Goal: Find specific page/section: Find specific page/section

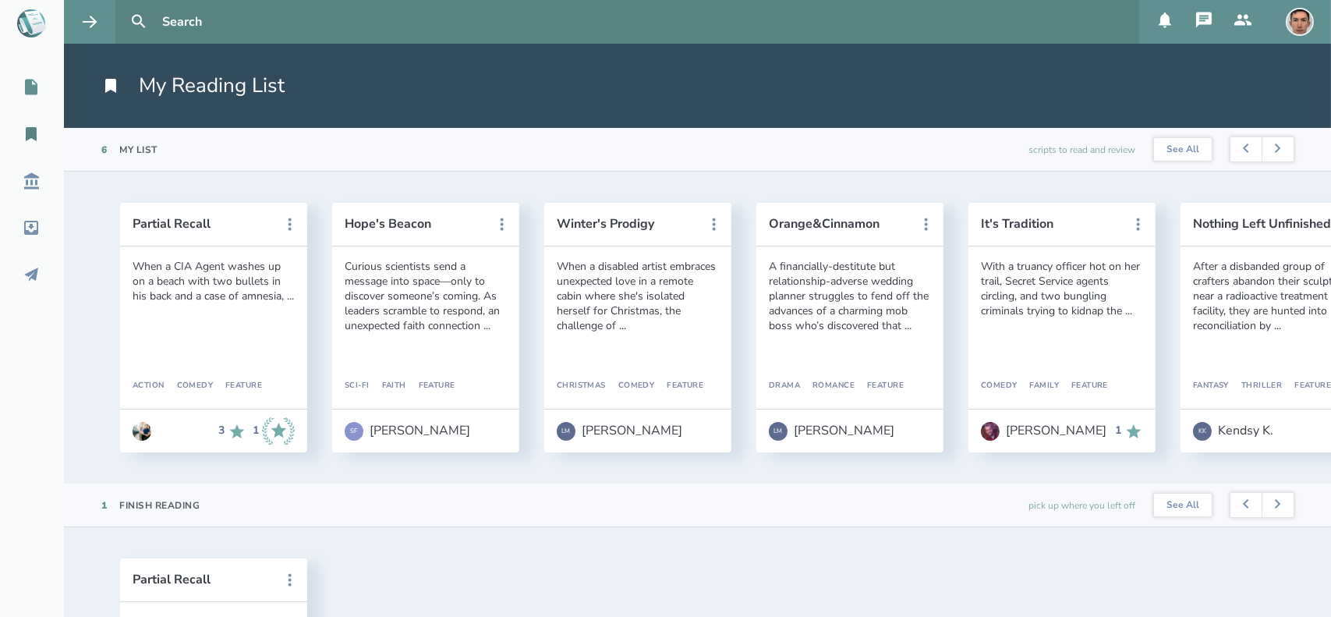
click at [21, 80] on div "My Scripts" at bounding box center [57, 87] width 115 height 19
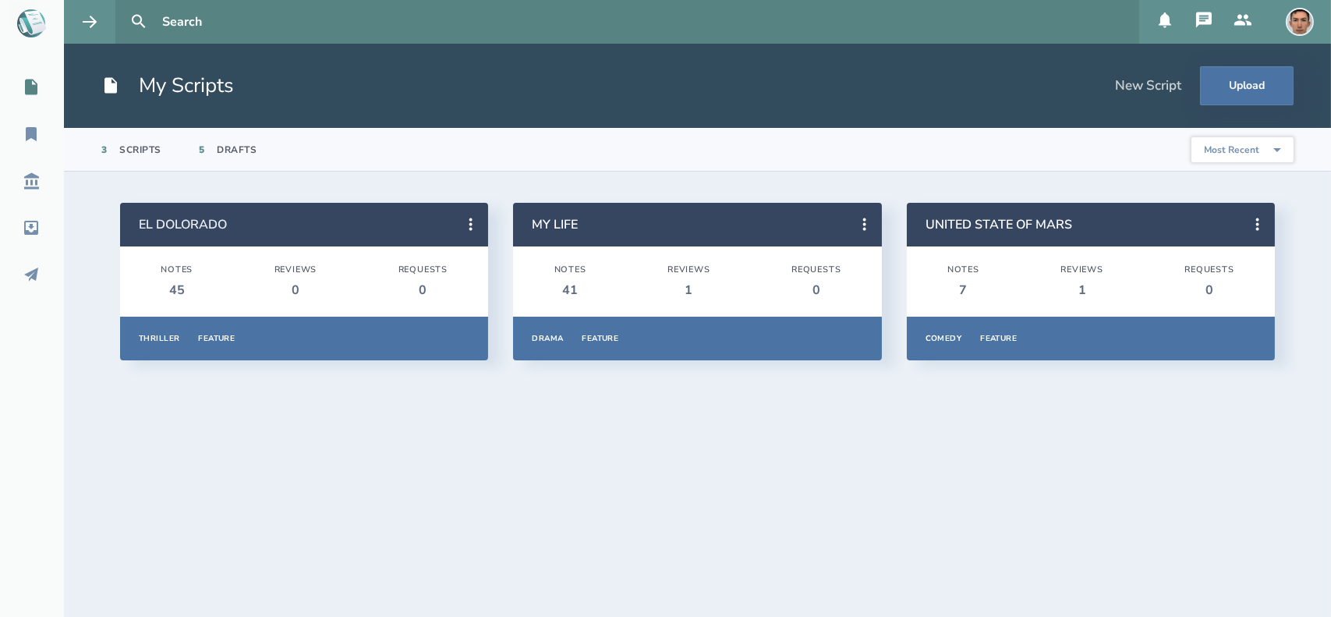
click at [202, 219] on link "EL DOLORADO" at bounding box center [183, 224] width 88 height 17
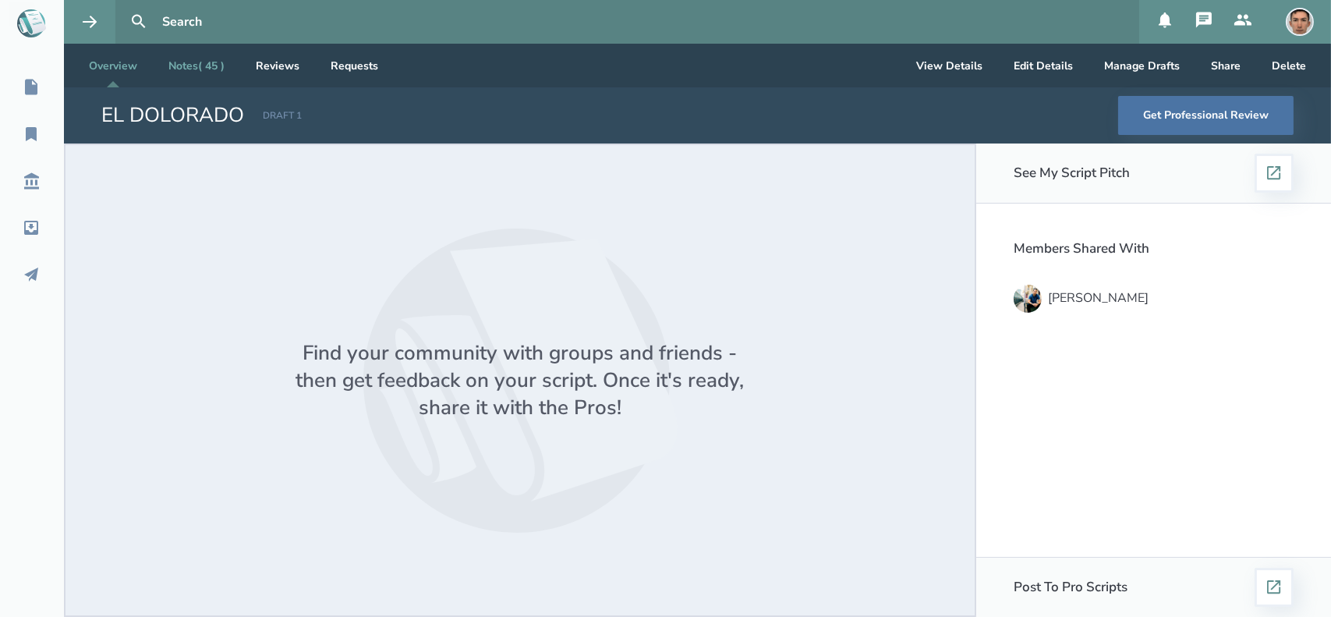
click at [220, 75] on link "Notes ( 45 )" at bounding box center [196, 66] width 81 height 44
